Goal: Information Seeking & Learning: Find specific fact

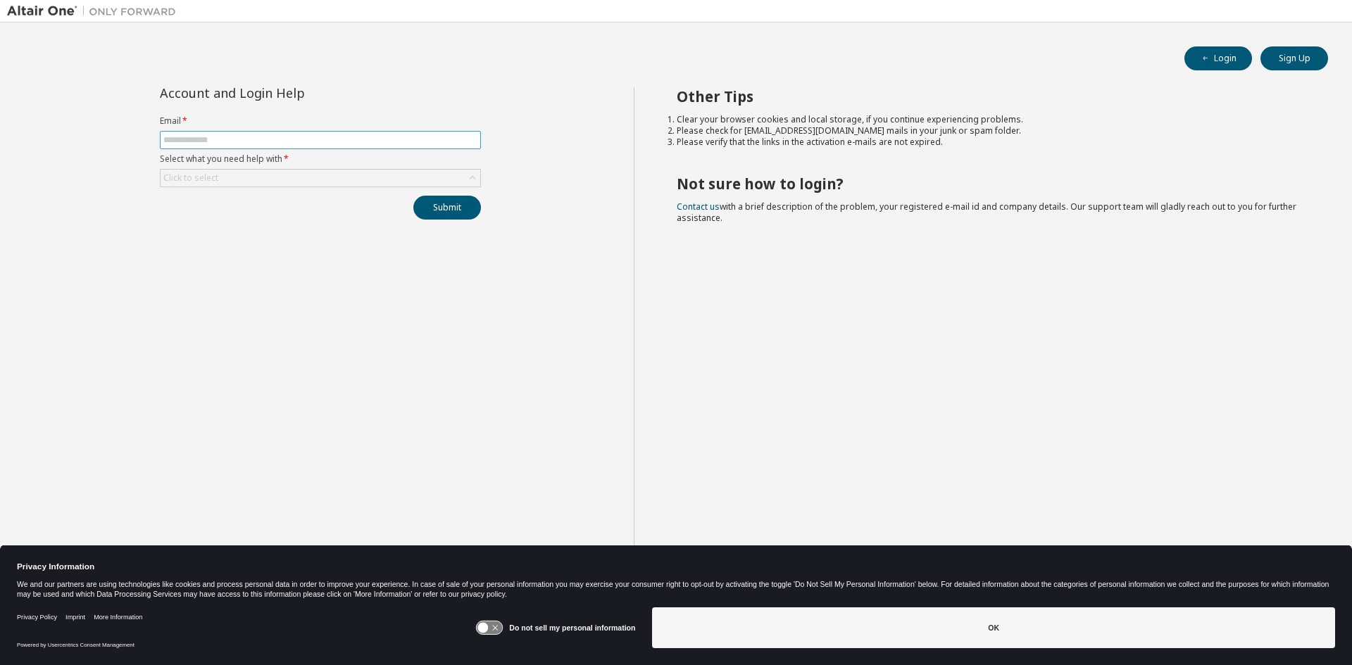
click at [314, 146] on span at bounding box center [320, 140] width 321 height 18
click at [314, 142] on input "text" at bounding box center [320, 139] width 314 height 11
type input "**********"
click at [302, 178] on div "Click to select" at bounding box center [321, 178] width 320 height 17
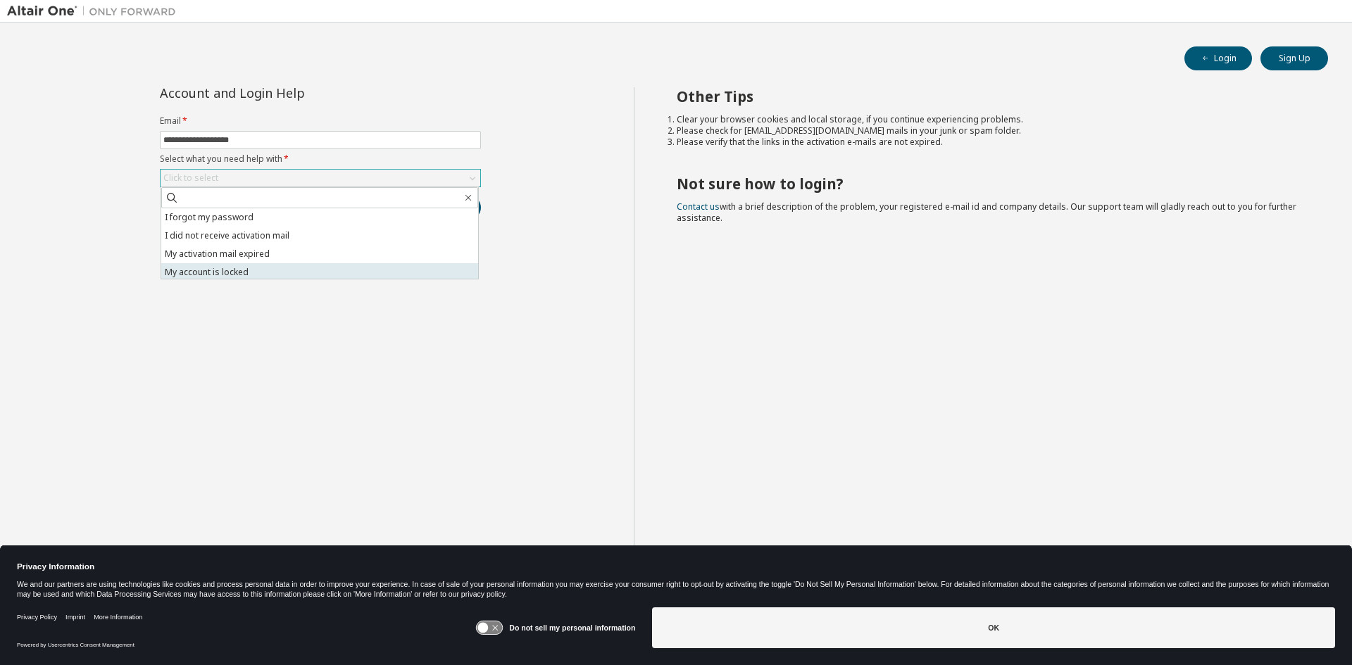
click at [251, 271] on li "My account is locked" at bounding box center [319, 272] width 317 height 18
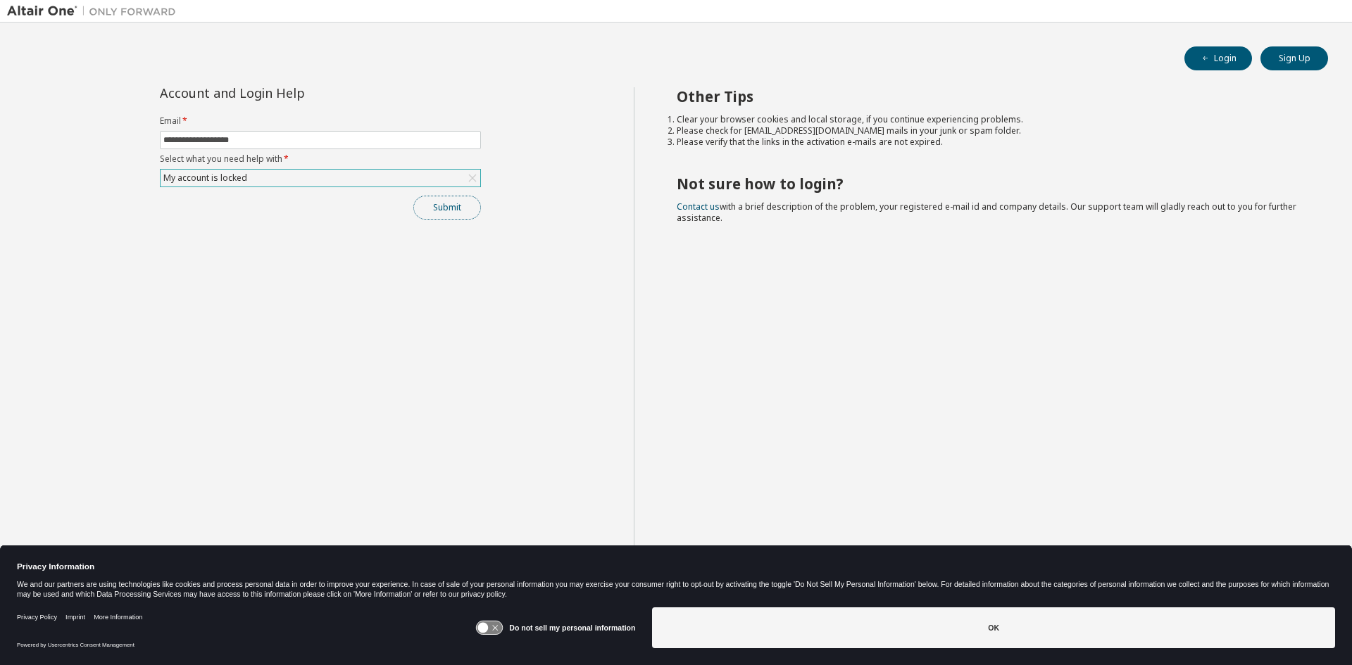
click at [443, 213] on button "Submit" at bounding box center [447, 208] width 68 height 24
click at [422, 208] on button "Submit" at bounding box center [447, 208] width 68 height 24
click at [1213, 58] on button "Login" at bounding box center [1218, 58] width 68 height 24
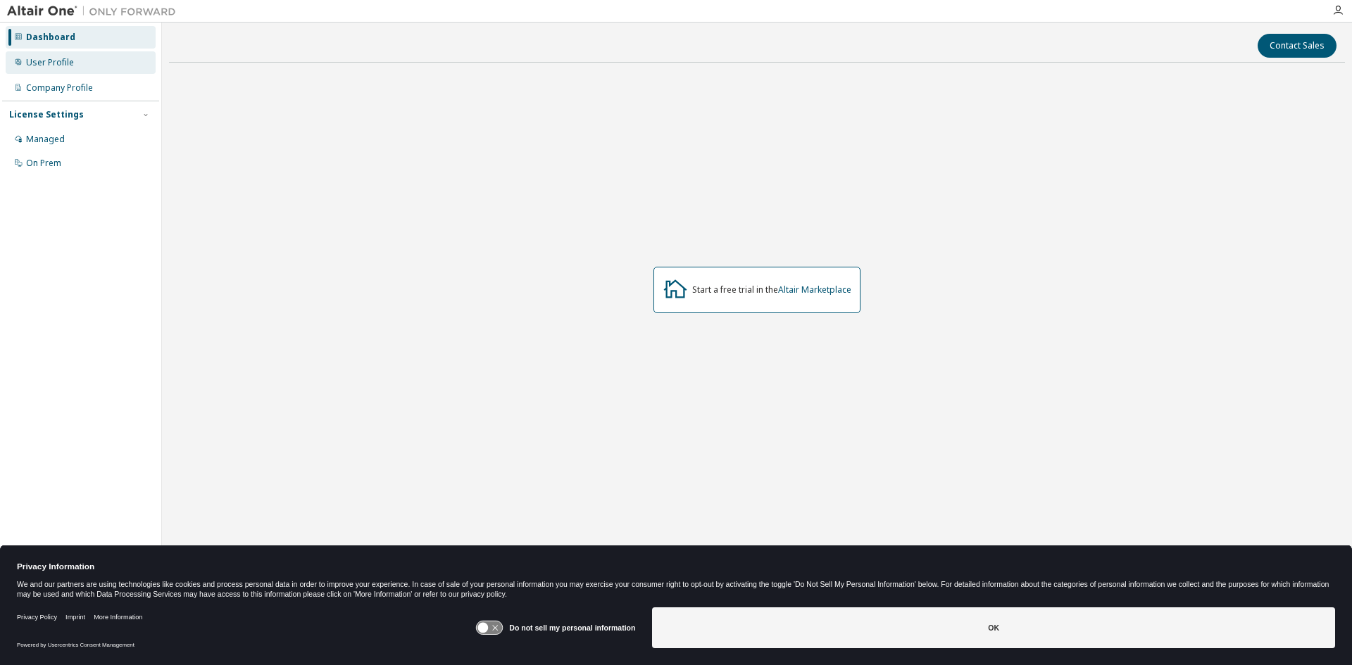
click at [85, 65] on div "User Profile" at bounding box center [81, 62] width 150 height 23
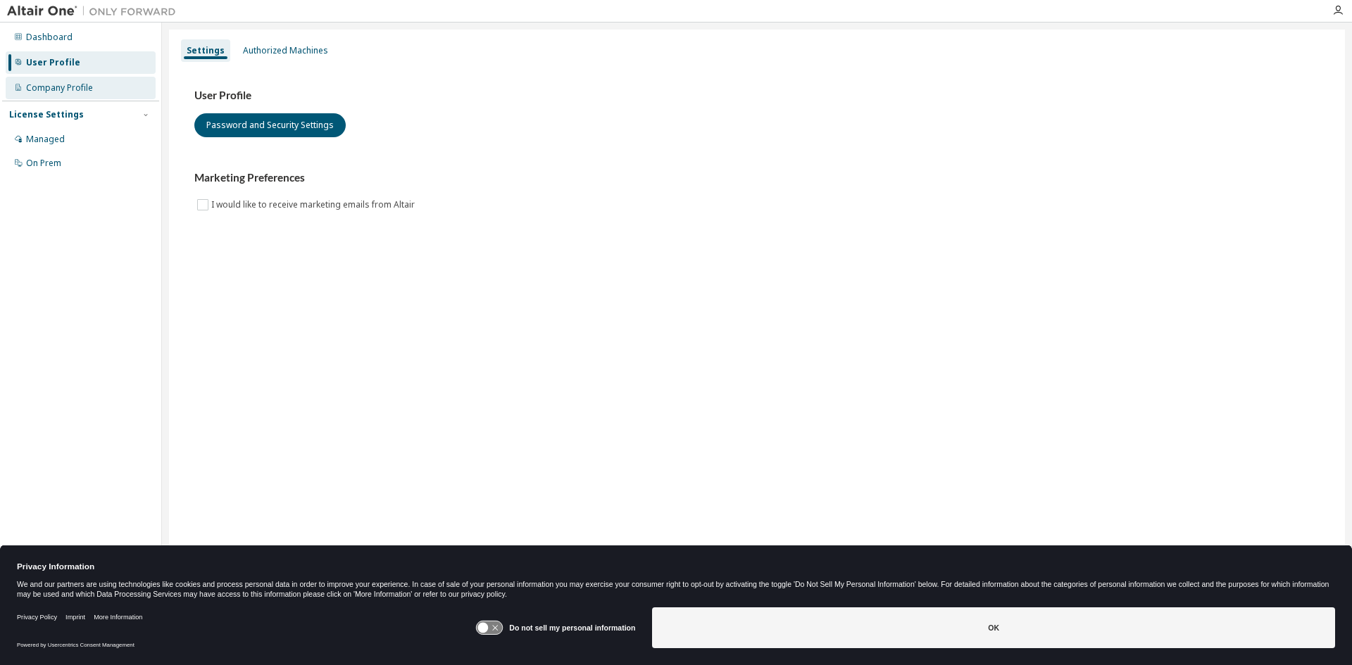
click at [87, 89] on div "Company Profile" at bounding box center [59, 87] width 67 height 11
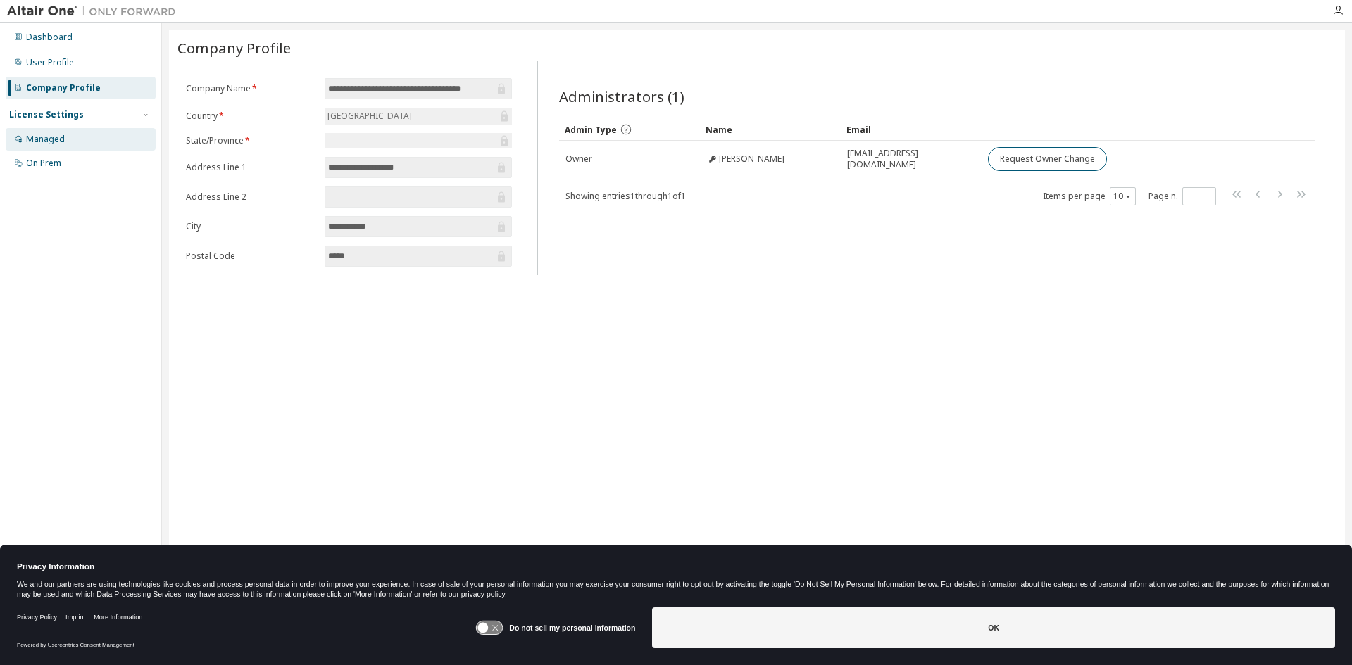
click at [100, 136] on div "Managed" at bounding box center [81, 139] width 150 height 23
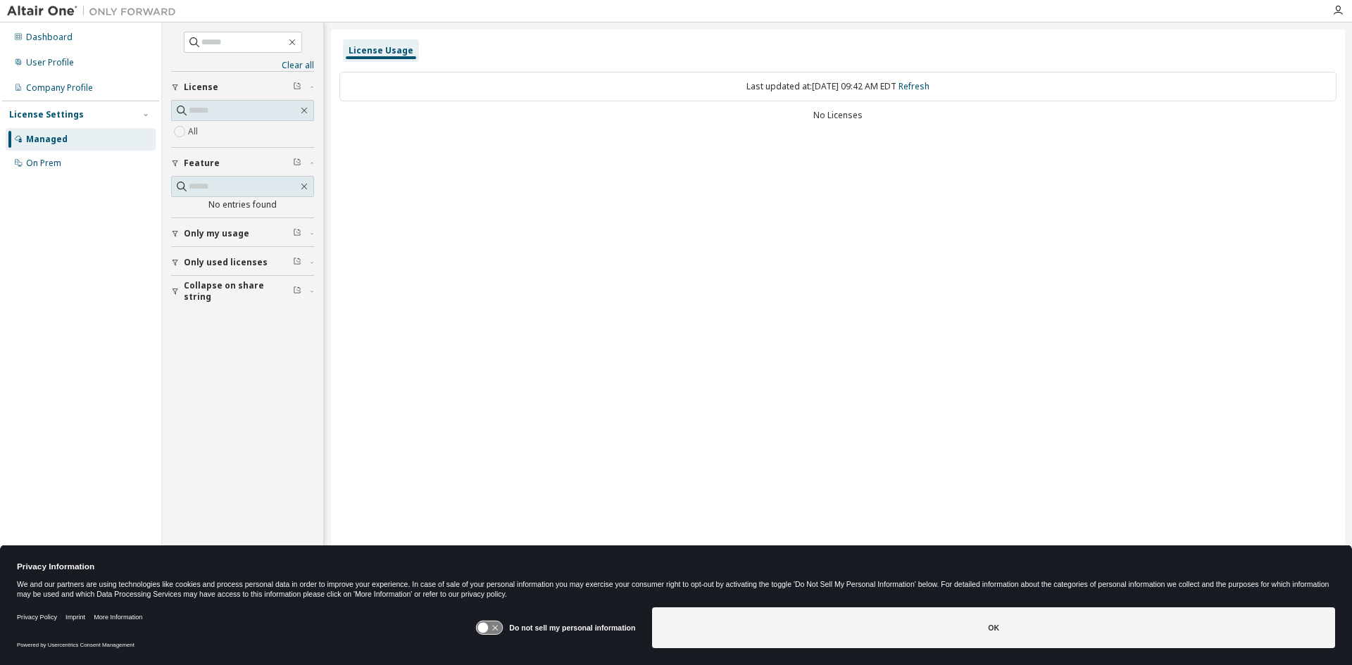
click at [226, 261] on span "Only used licenses" at bounding box center [226, 262] width 84 height 11
click at [230, 255] on button "Only used licenses" at bounding box center [242, 262] width 143 height 31
click at [65, 171] on div "On Prem" at bounding box center [81, 163] width 150 height 23
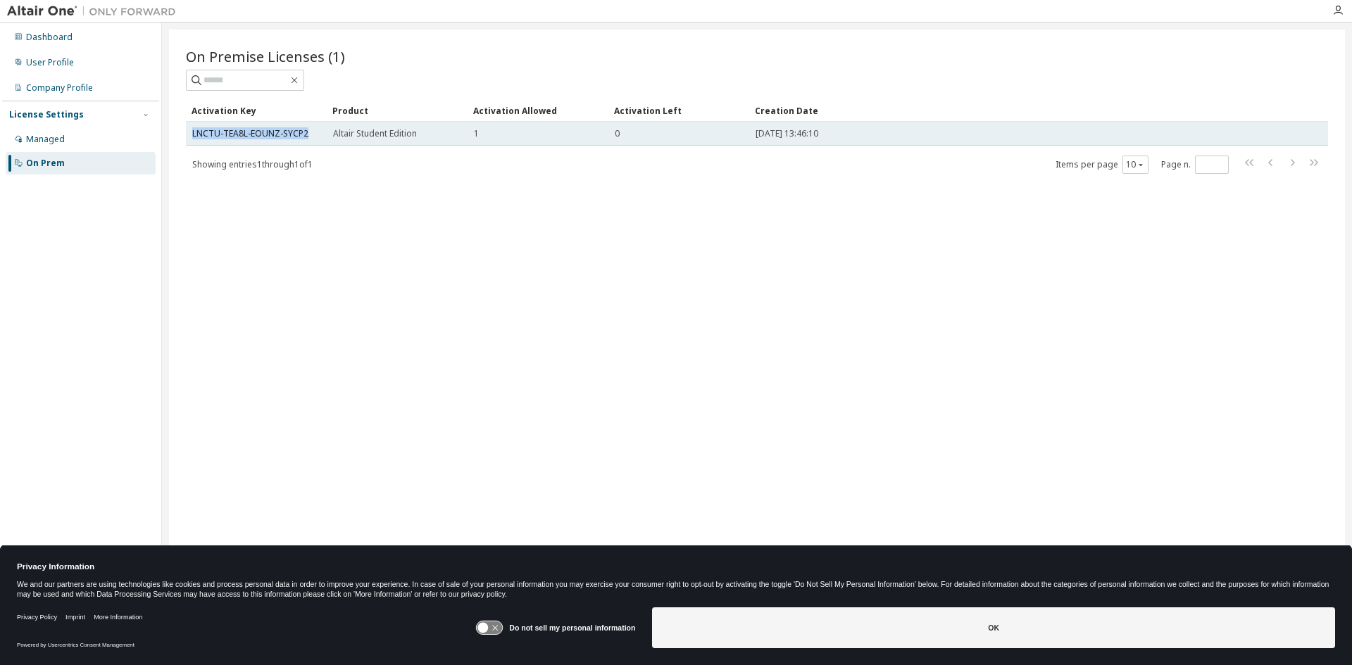
drag, startPoint x: 310, startPoint y: 134, endPoint x: 189, endPoint y: 134, distance: 120.4
click at [189, 134] on td "LNCTU-TEA8L-EOUNZ-SYCP2" at bounding box center [256, 134] width 141 height 24
click at [213, 130] on link "LNCTU-TEA8L-EOUNZ-SYCP2" at bounding box center [250, 133] width 116 height 12
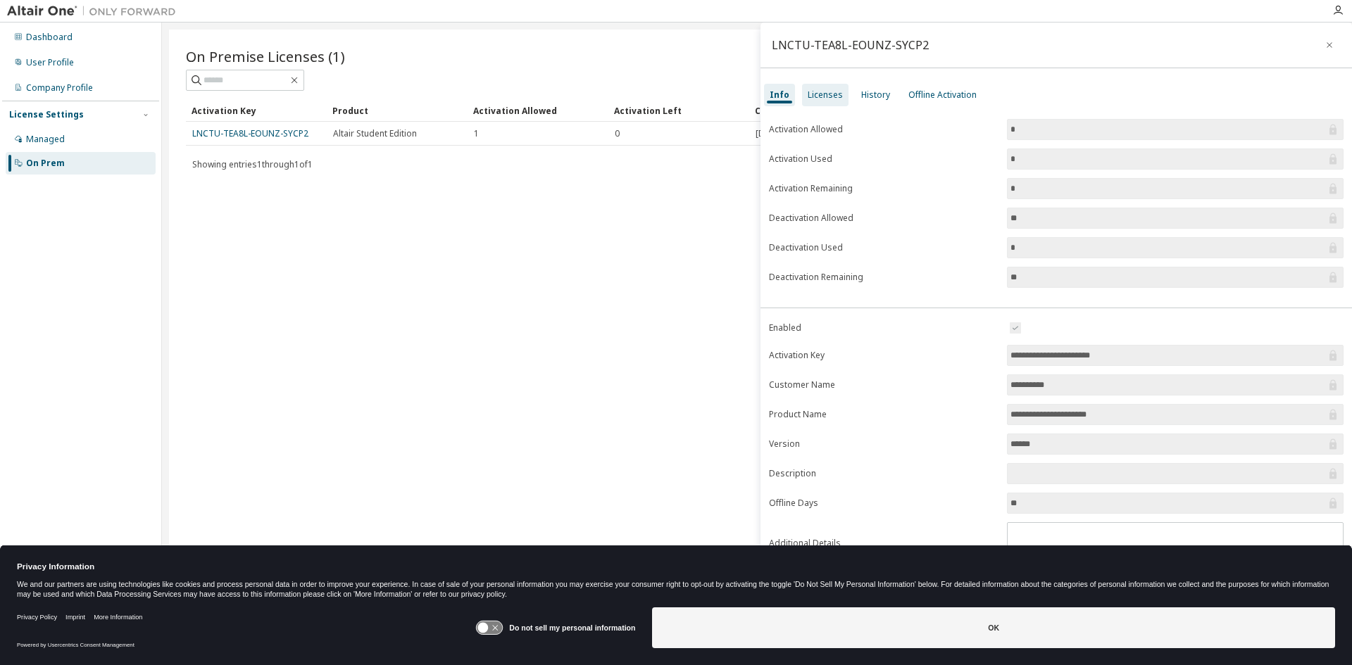
click at [825, 95] on div "Licenses" at bounding box center [825, 94] width 35 height 11
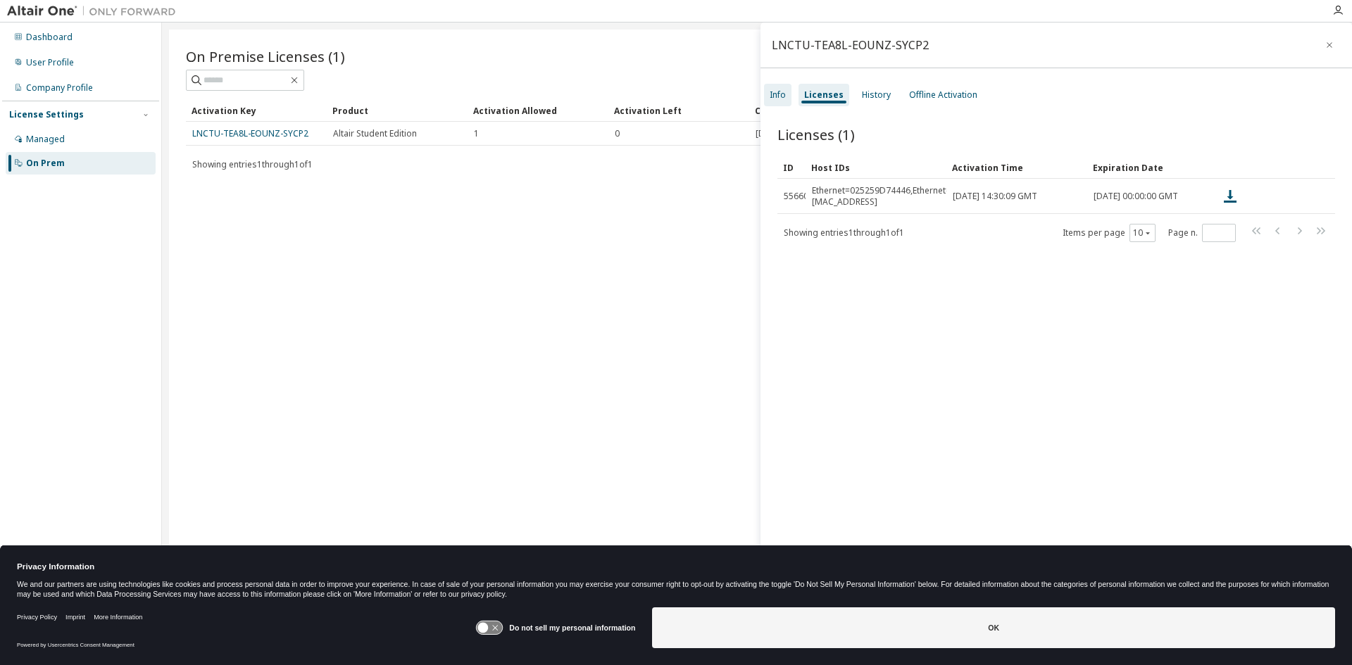
click at [790, 96] on div "Info" at bounding box center [777, 95] width 27 height 23
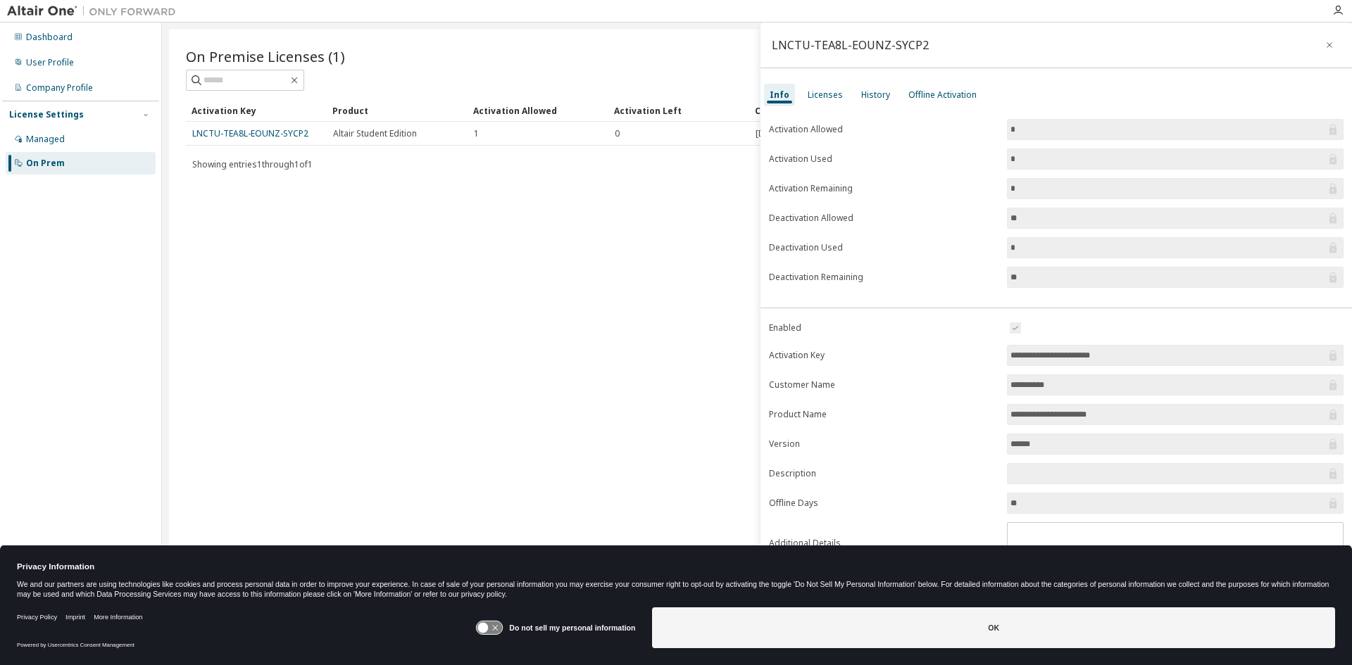
drag, startPoint x: 1151, startPoint y: 352, endPoint x: 997, endPoint y: 351, distance: 154.2
click at [997, 351] on form "**********" at bounding box center [1056, 442] width 575 height 245
drag, startPoint x: 962, startPoint y: 360, endPoint x: 947, endPoint y: 367, distance: 16.4
click at [962, 360] on label "Activation Key" at bounding box center [884, 355] width 230 height 11
click at [824, 101] on div "Licenses" at bounding box center [825, 95] width 46 height 23
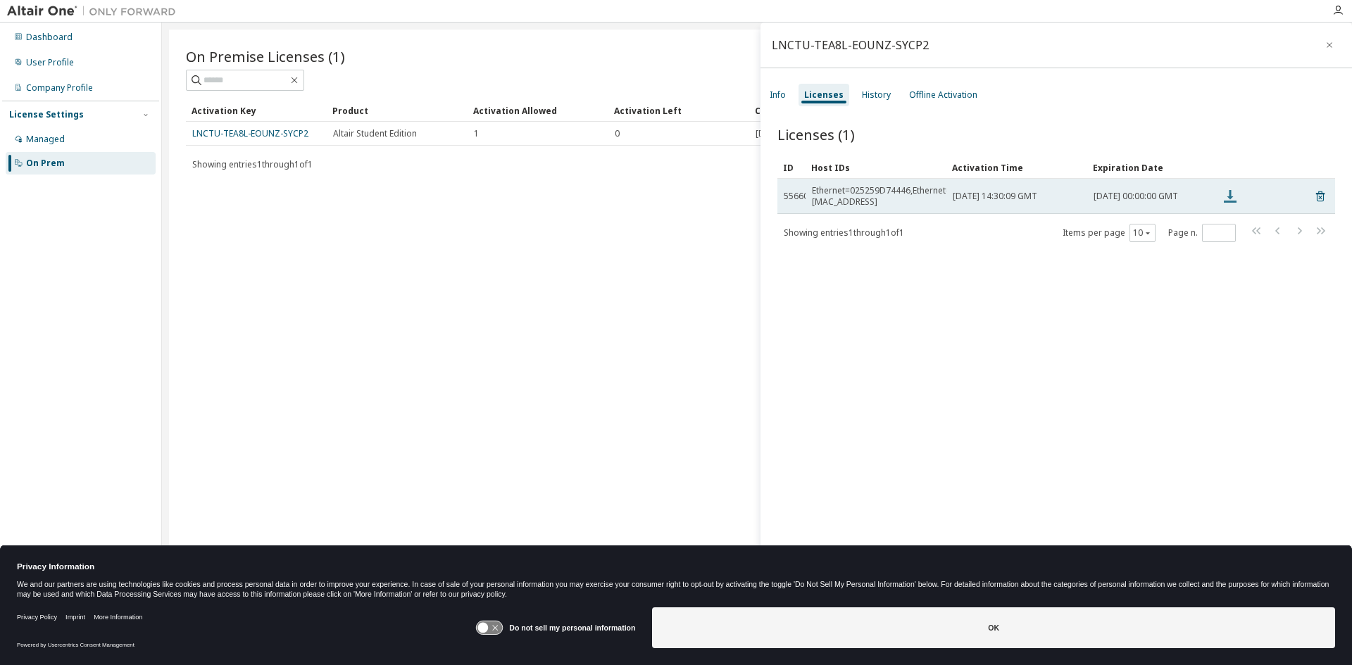
click at [1231, 199] on icon at bounding box center [1230, 196] width 17 height 17
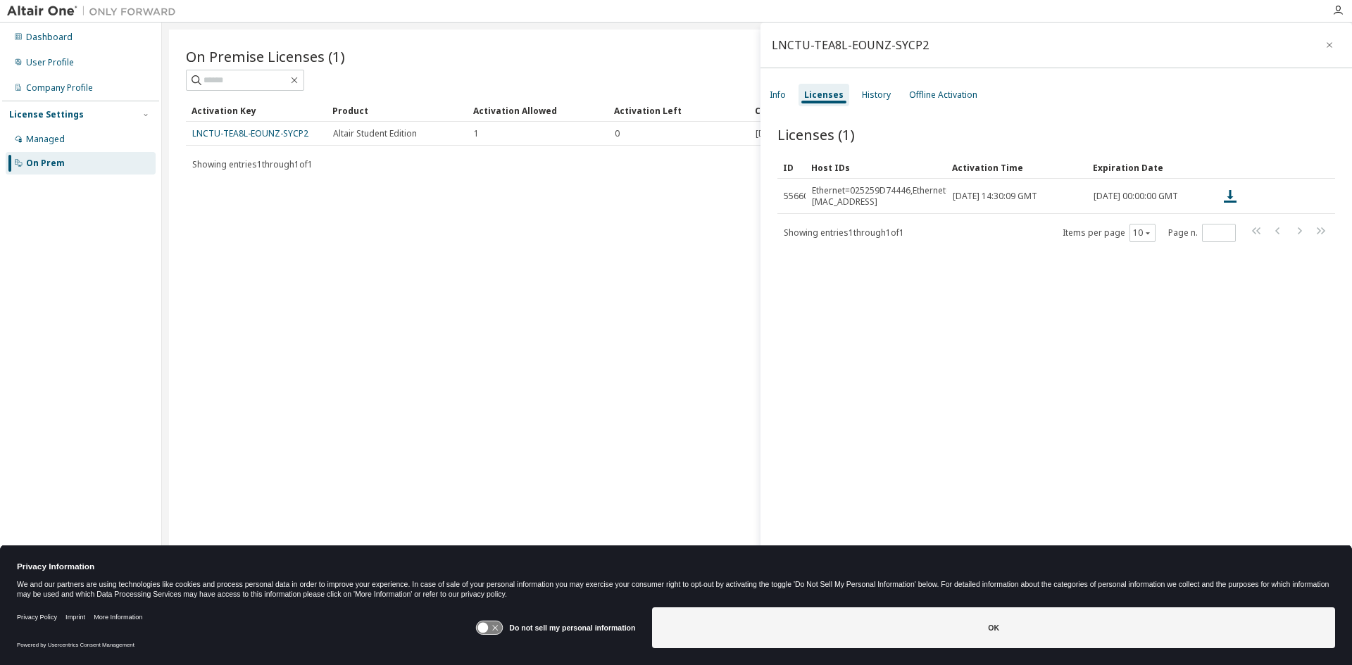
click at [543, 311] on div "On Premise Licenses (1) Clear Load Save Save As Field Operator Value Select fil…" at bounding box center [757, 324] width 1176 height 588
click at [1324, 46] on icon "button" at bounding box center [1329, 44] width 10 height 11
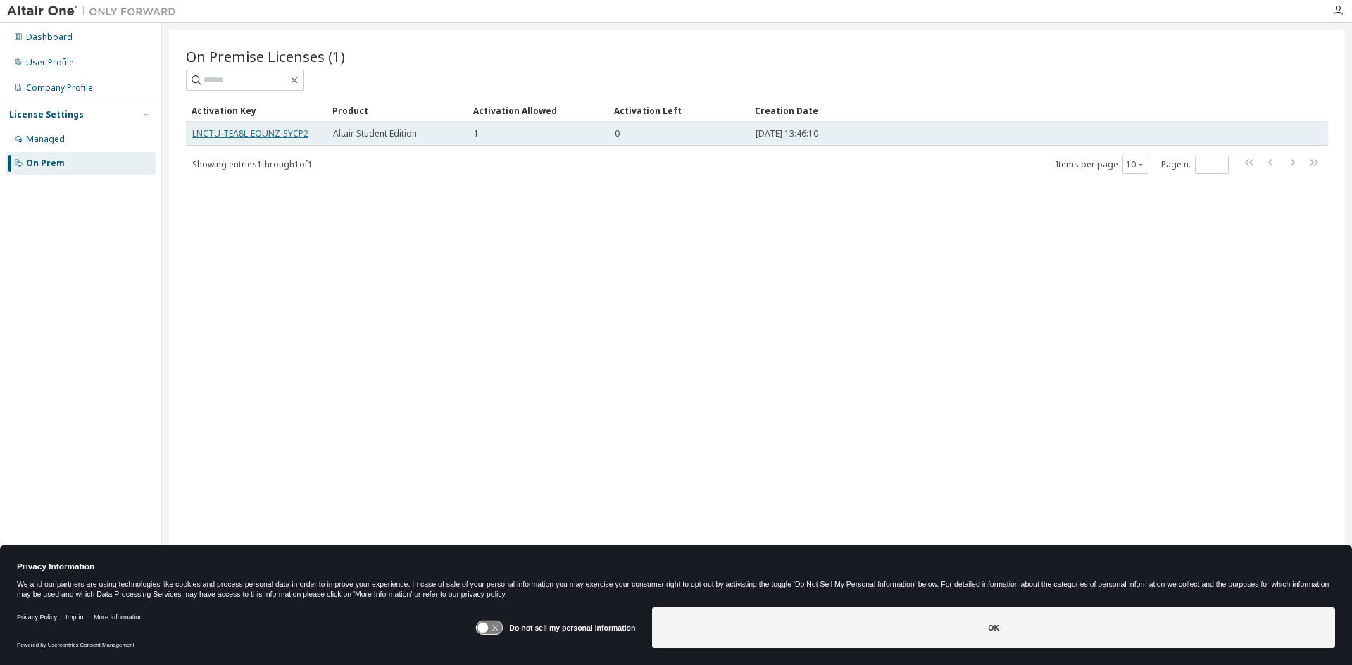
click at [266, 134] on link "LNCTU-TEA8L-EOUNZ-SYCP2" at bounding box center [250, 133] width 116 height 12
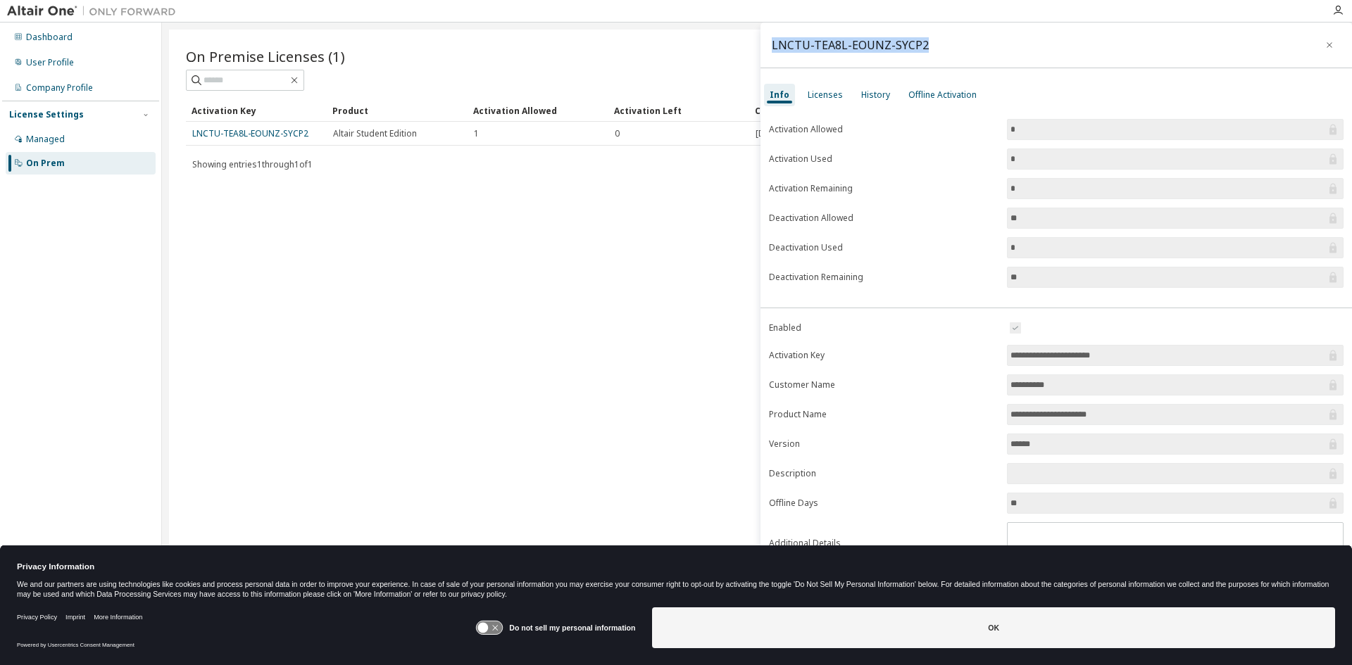
copy div "LNCTU-TEA8L-EOUNZ-SYCP2"
drag, startPoint x: 976, startPoint y: 42, endPoint x: 962, endPoint y: 49, distance: 15.1
click at [965, 49] on div "LNCTU-TEA8L-EOUNZ-SYCP2" at bounding box center [1055, 46] width 591 height 46
